Goal: Task Accomplishment & Management: Use online tool/utility

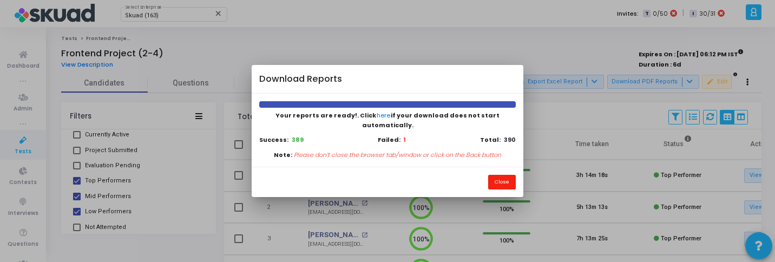
drag, startPoint x: 497, startPoint y: 174, endPoint x: 490, endPoint y: 174, distance: 7.6
click at [498, 175] on button "Close" at bounding box center [502, 182] width 28 height 15
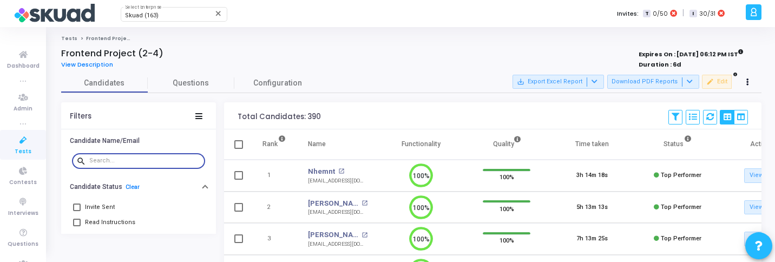
click at [131, 162] on input "text" at bounding box center [144, 160] width 111 height 6
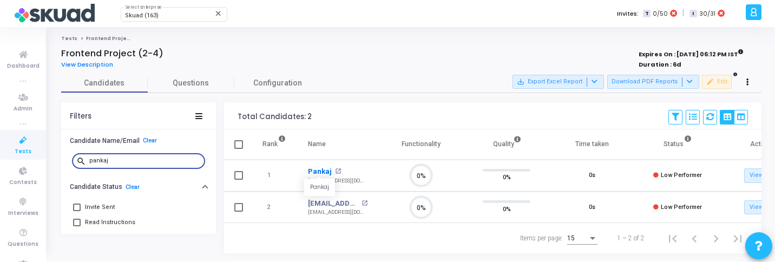
type input "pankaj"
click at [317, 169] on link "Pankaj" at bounding box center [320, 171] width 24 height 11
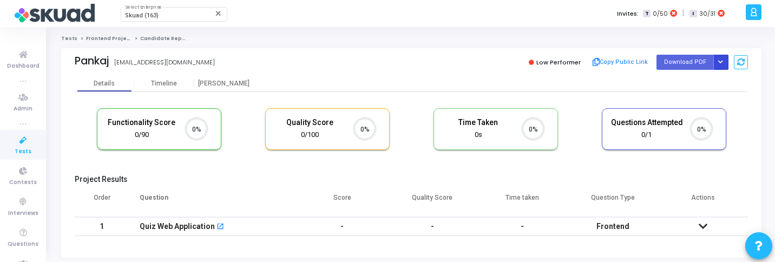
click at [718, 62] on icon "Button group with nested dropdown" at bounding box center [720, 62] width 5 height 5
click at [689, 80] on button "Regenerate PDF" at bounding box center [685, 83] width 83 height 17
